Goal: Check status: Check status

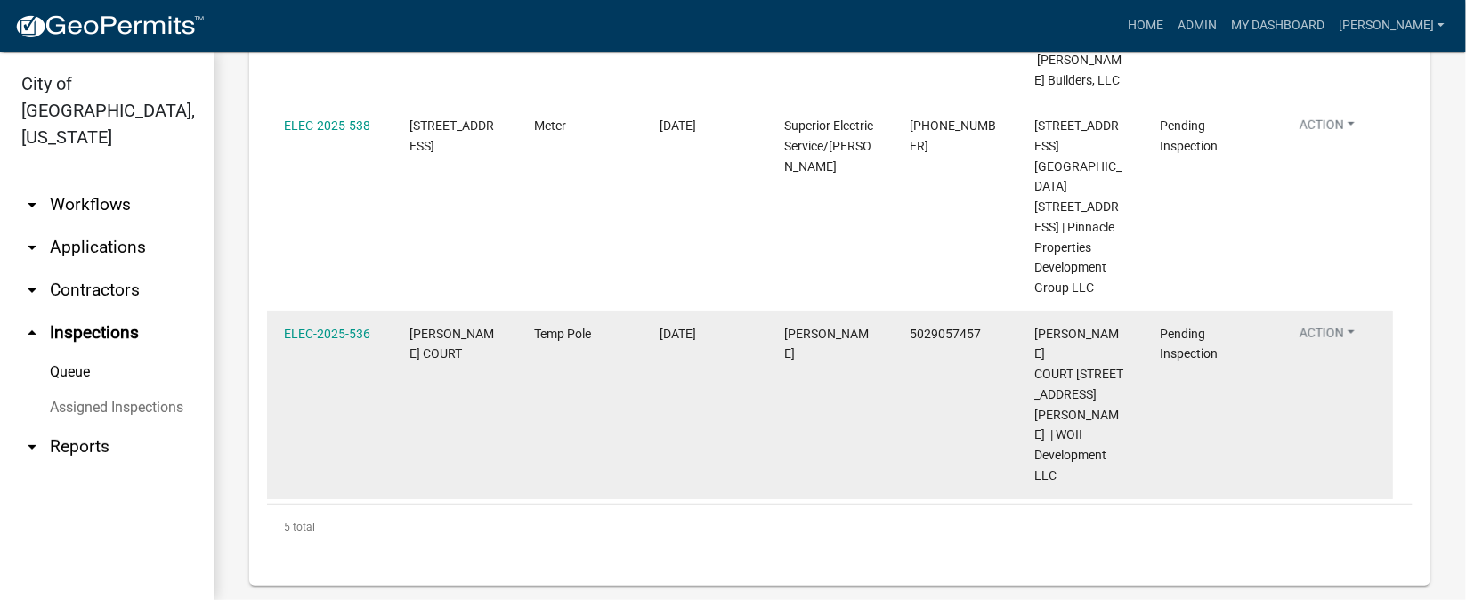
scroll to position [629, 0]
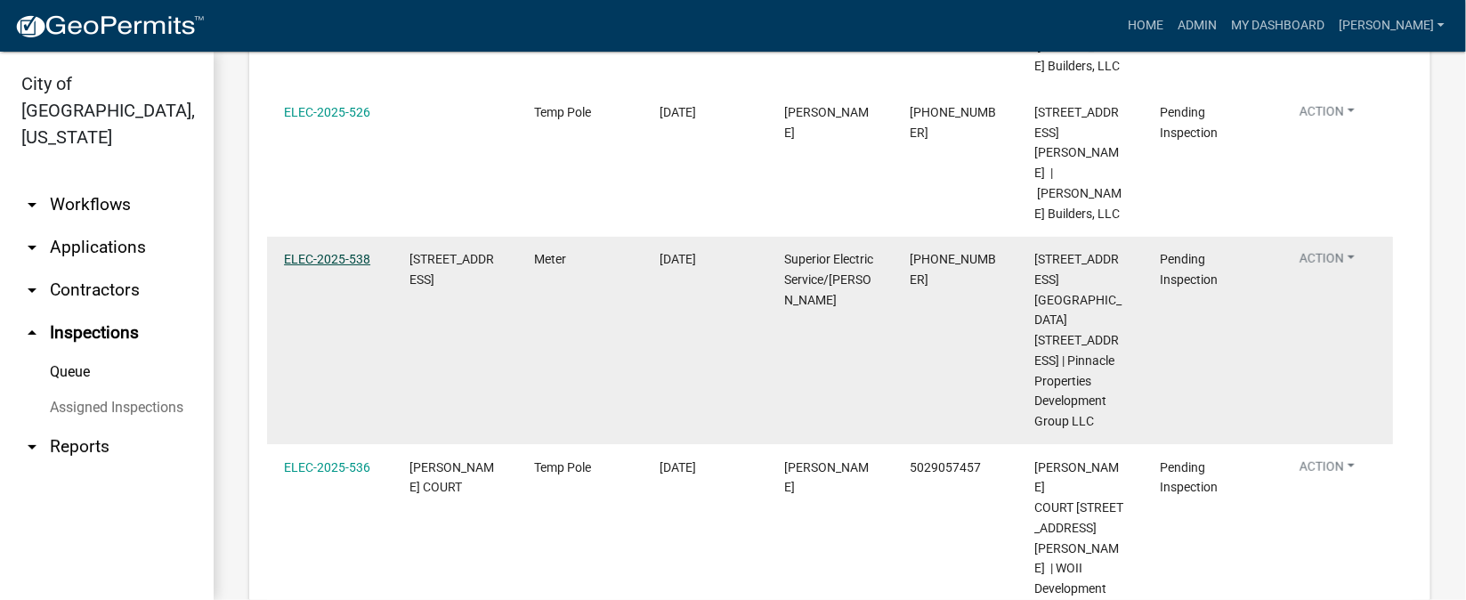
click at [327, 252] on link "ELEC-2025-538" at bounding box center [327, 259] width 86 height 14
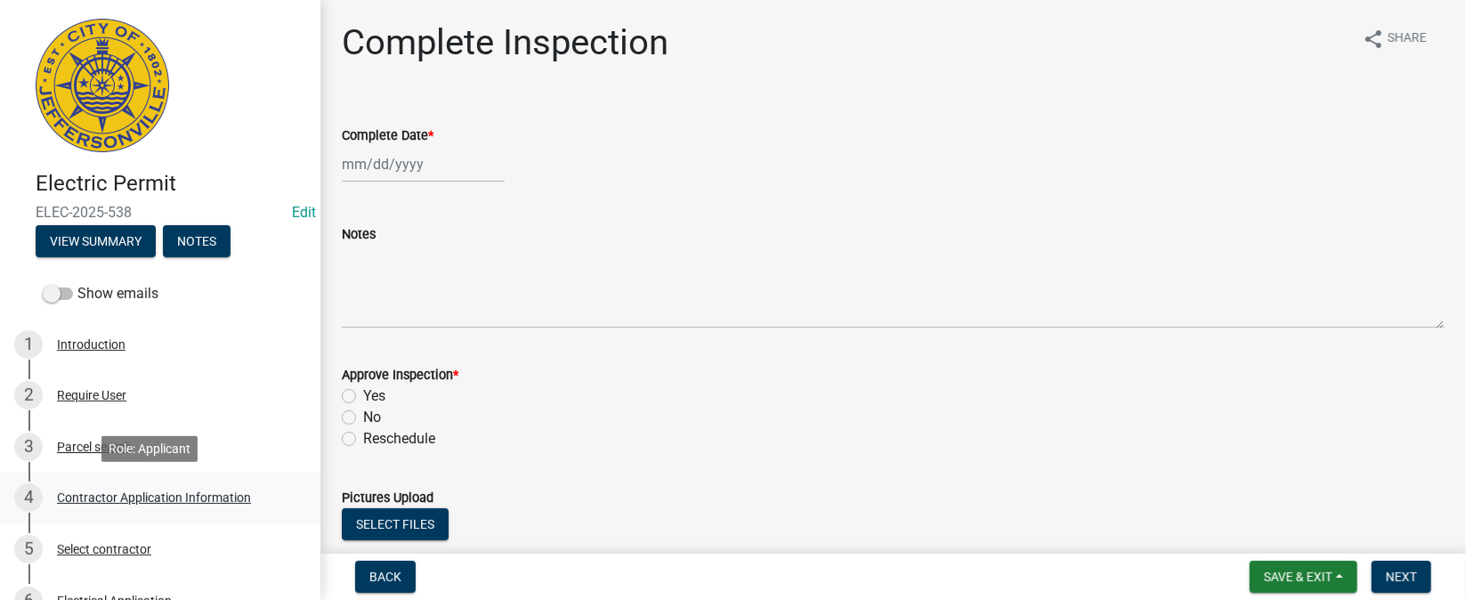
click at [163, 500] on div "Contractor Application Information" at bounding box center [154, 497] width 194 height 12
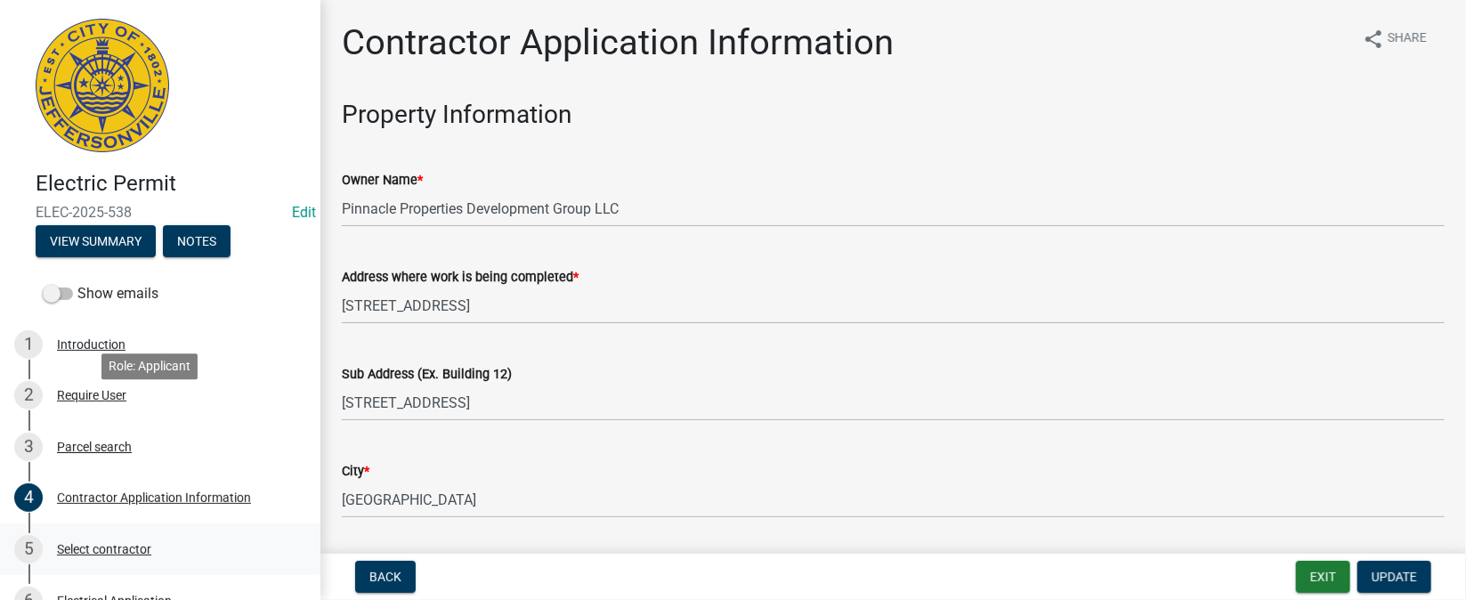
scroll to position [133, 0]
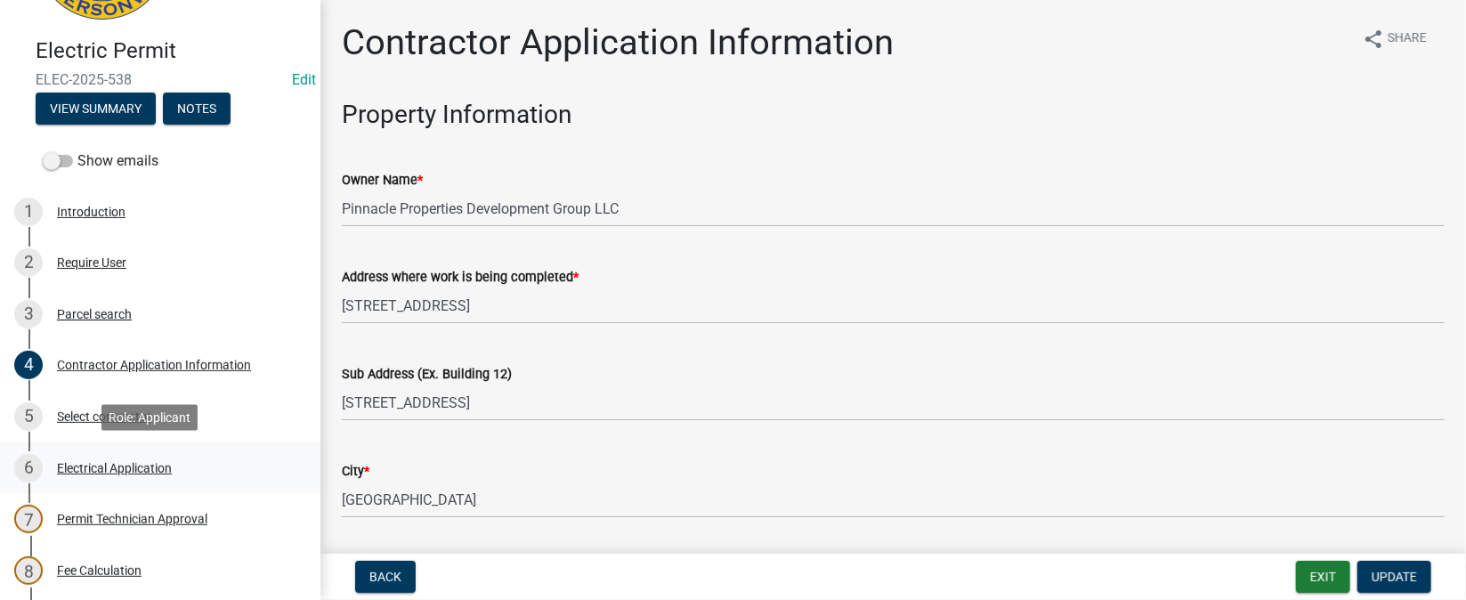
click at [126, 474] on div "Electrical Application" at bounding box center [114, 468] width 115 height 12
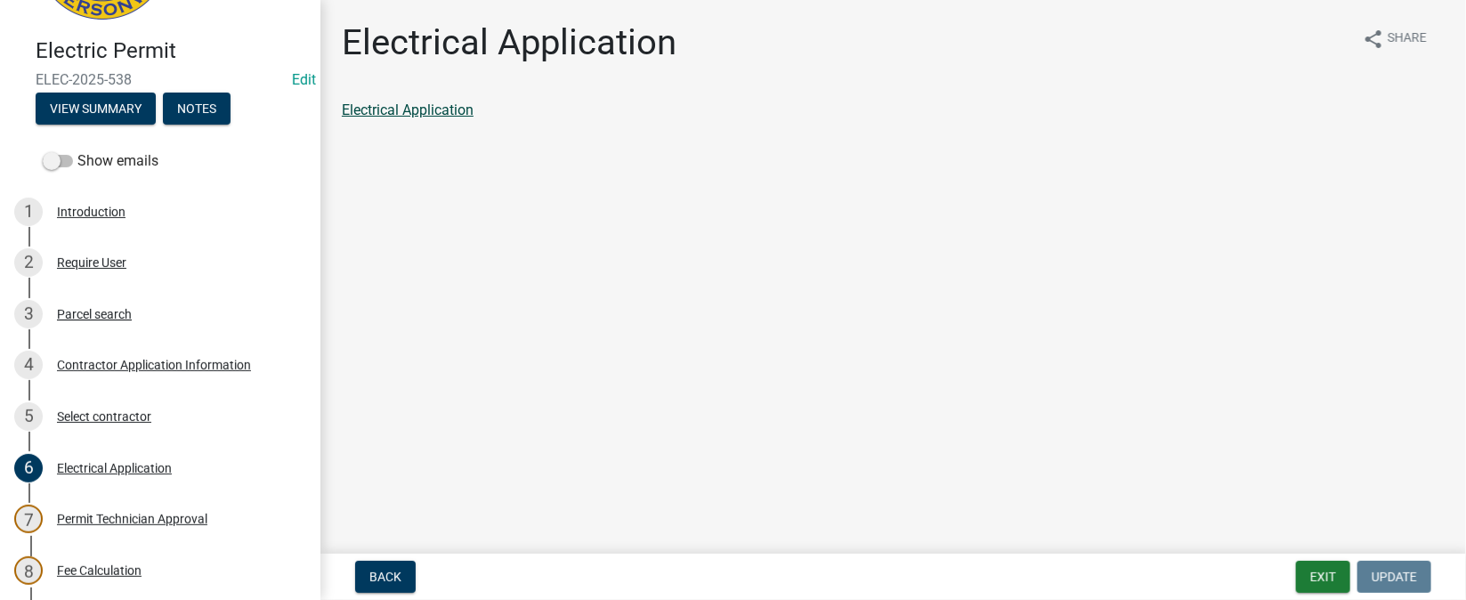
click at [459, 118] on link "Electrical Application" at bounding box center [408, 110] width 132 height 17
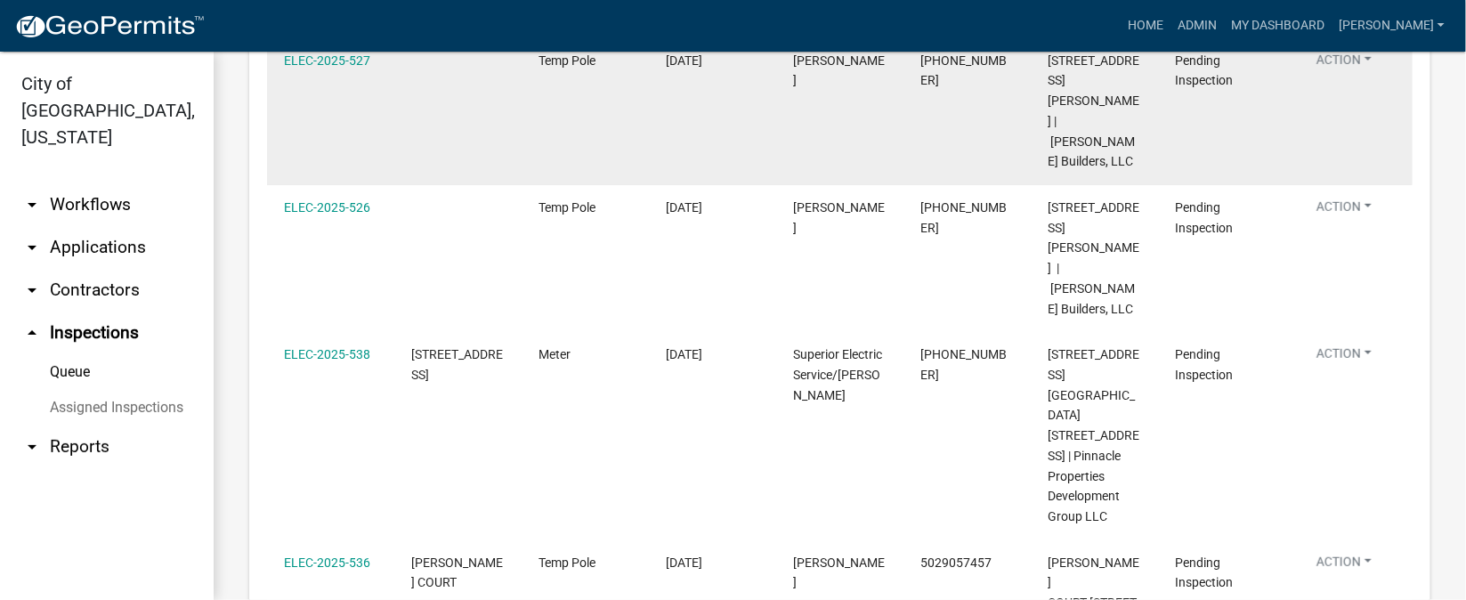
scroll to position [667, 0]
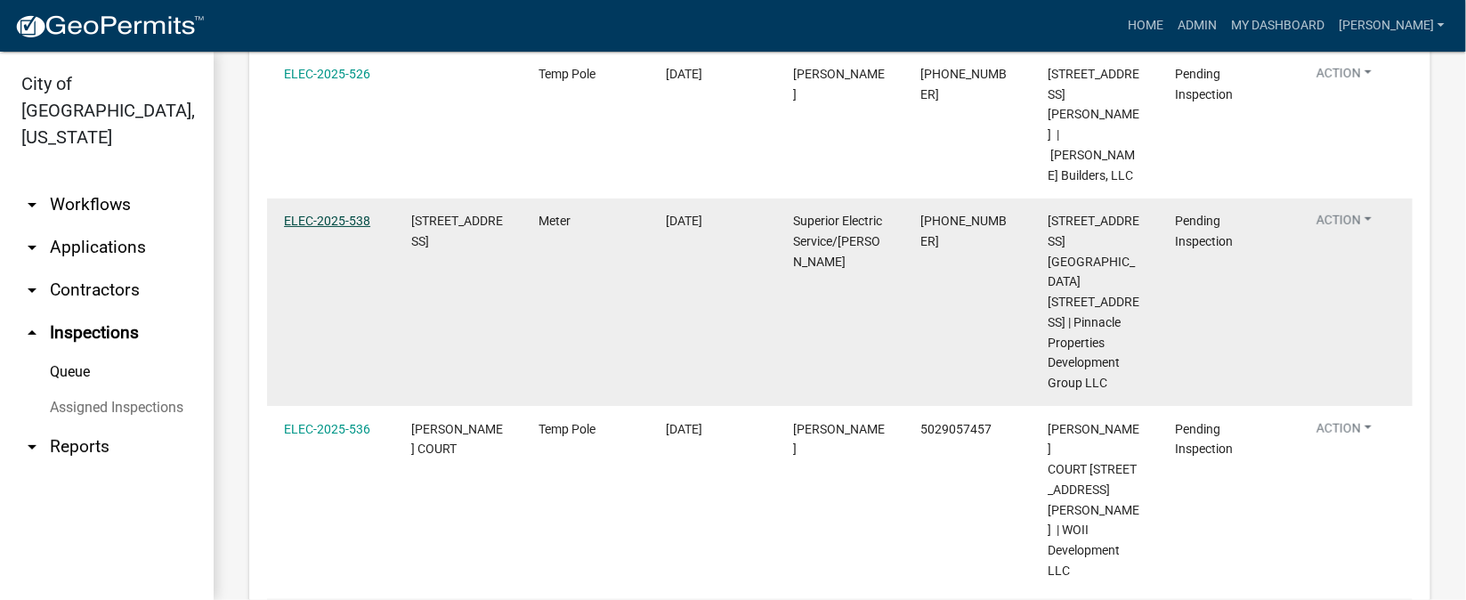
click at [352, 214] on link "ELEC-2025-538" at bounding box center [327, 221] width 86 height 14
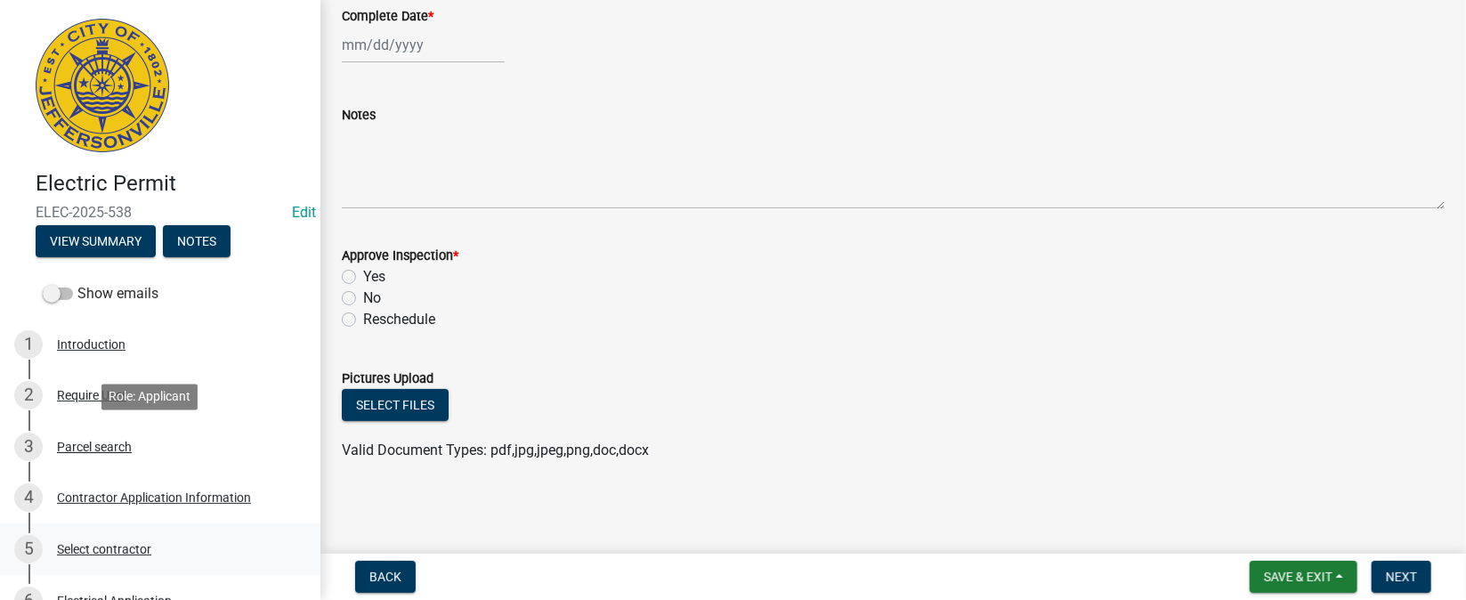
scroll to position [133, 0]
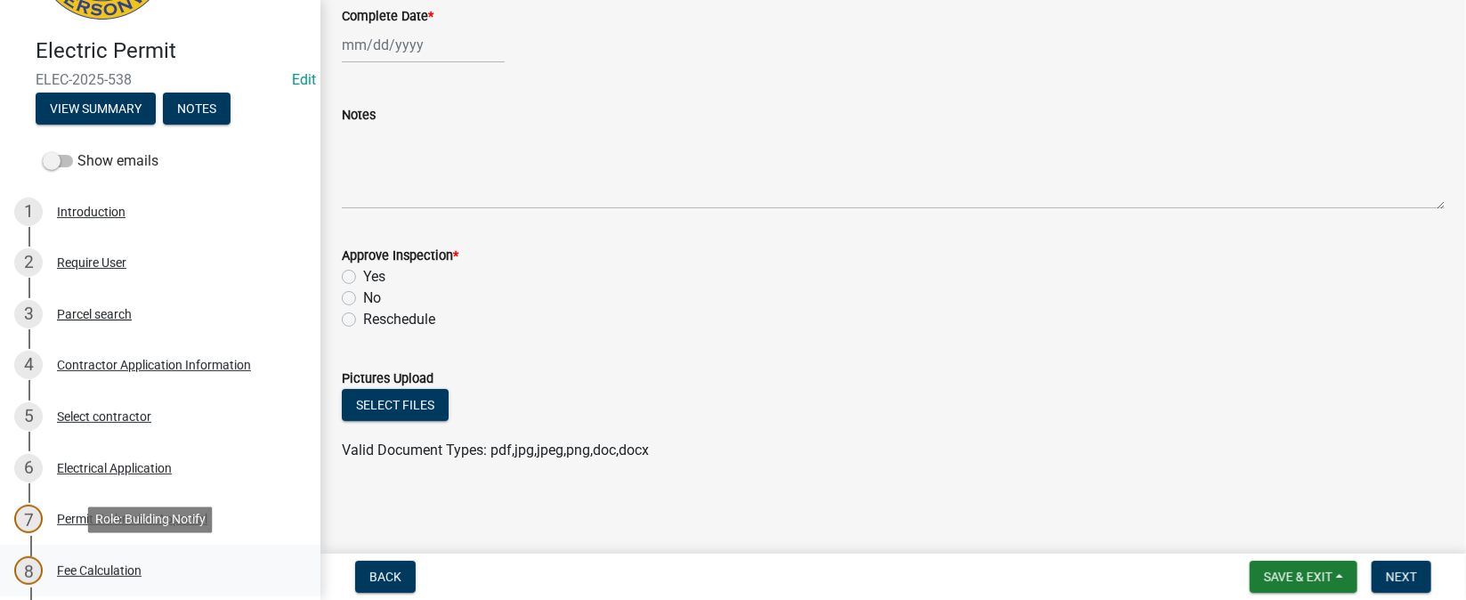
click at [98, 573] on div "Fee Calculation" at bounding box center [99, 571] width 85 height 12
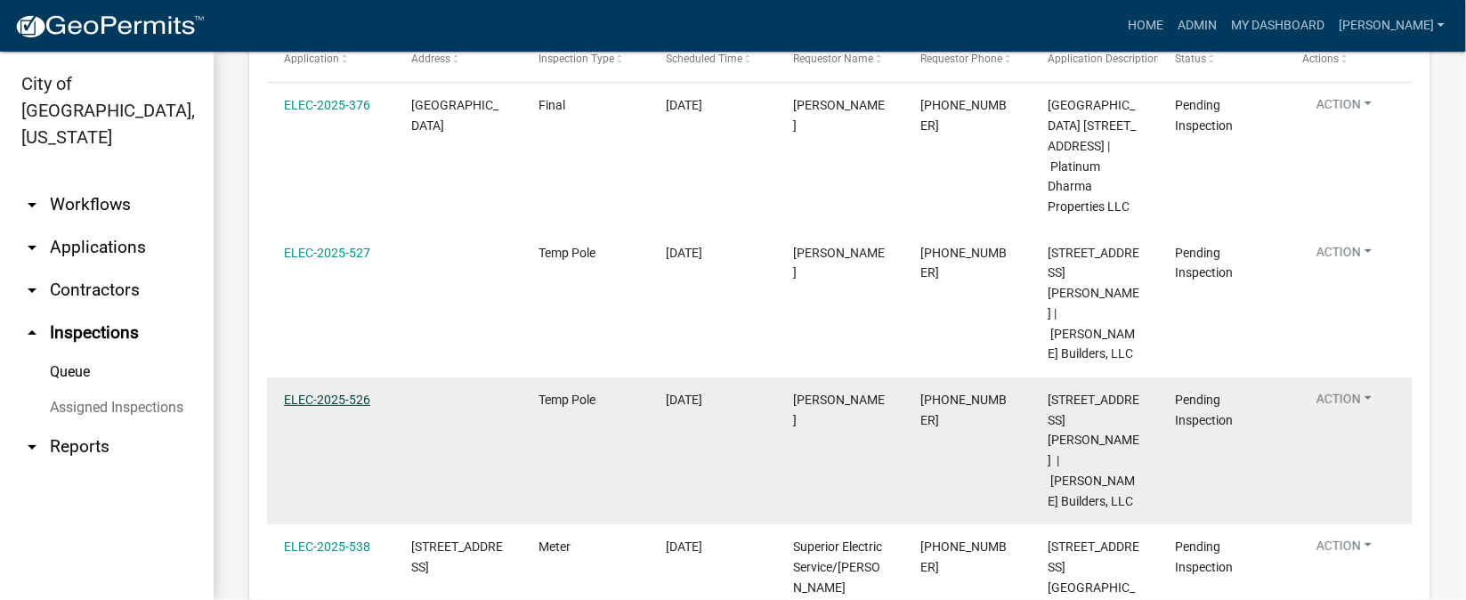
scroll to position [207, 0]
